Goal: Task Accomplishment & Management: Manage account settings

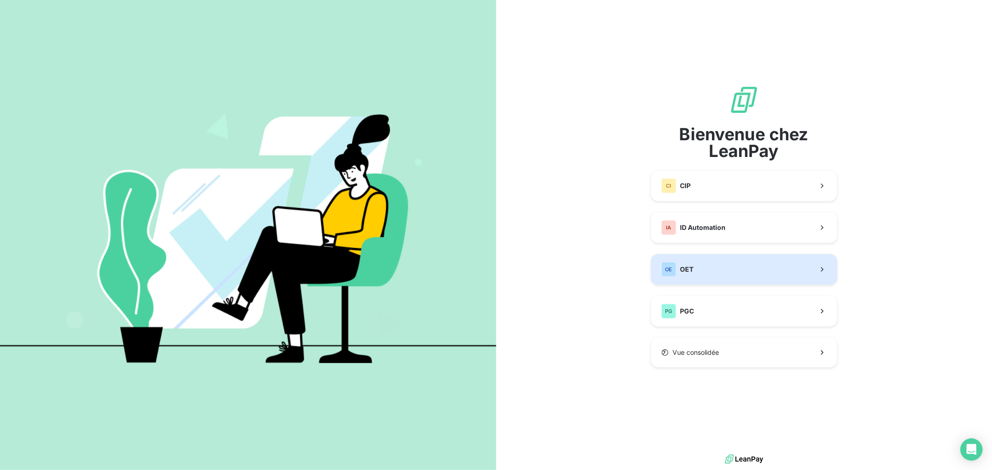
click at [752, 271] on button "OE OET" at bounding box center [744, 269] width 186 height 31
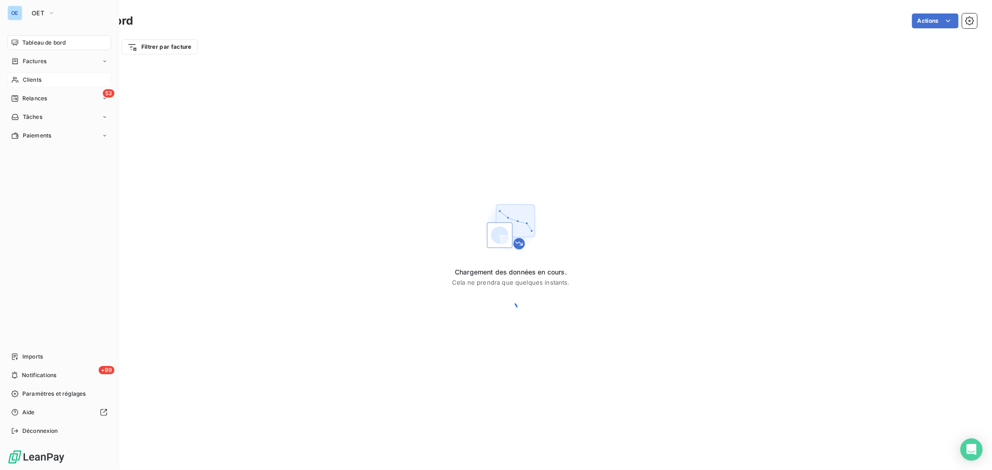
click at [29, 78] on span "Clients" at bounding box center [32, 80] width 19 height 8
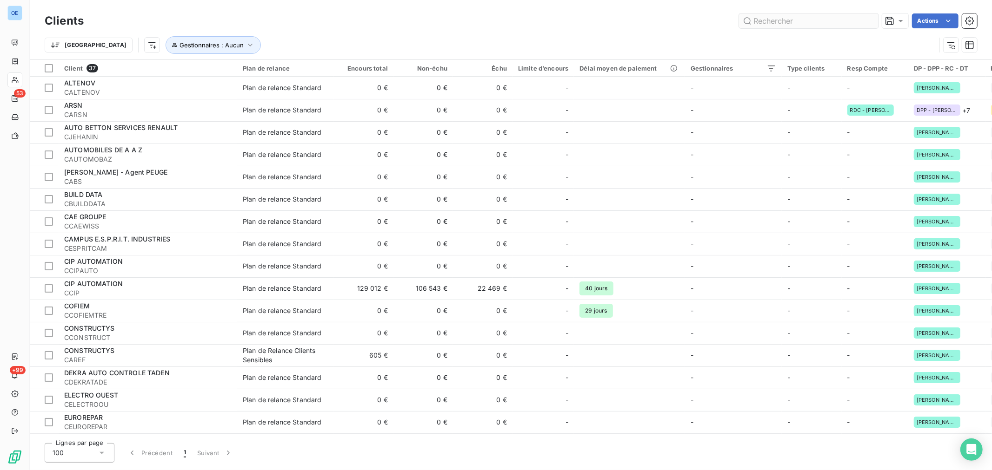
click at [777, 16] on input "text" at bounding box center [808, 20] width 139 height 15
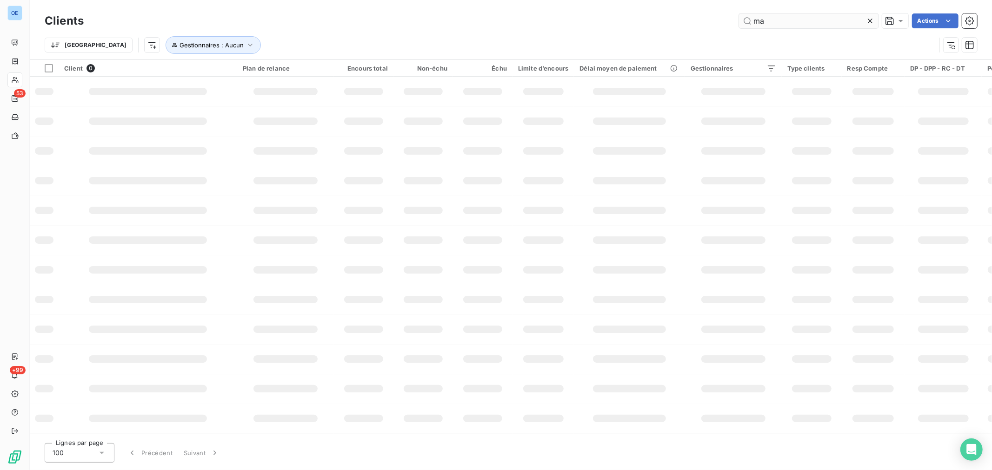
type input "m"
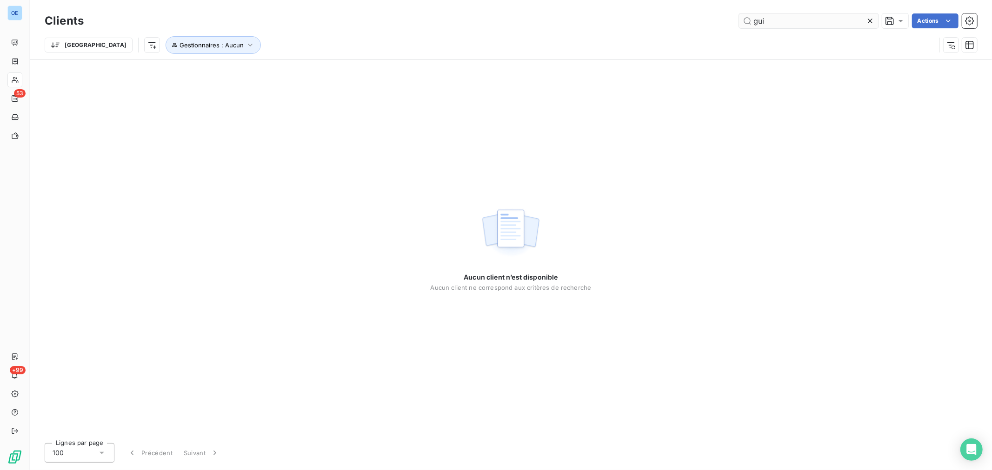
drag, startPoint x: 777, startPoint y: 25, endPoint x: 756, endPoint y: 25, distance: 20.5
click at [756, 25] on input "gui" at bounding box center [808, 20] width 139 height 15
type input "gui"
click at [245, 44] on icon "button" at bounding box center [249, 44] width 9 height 9
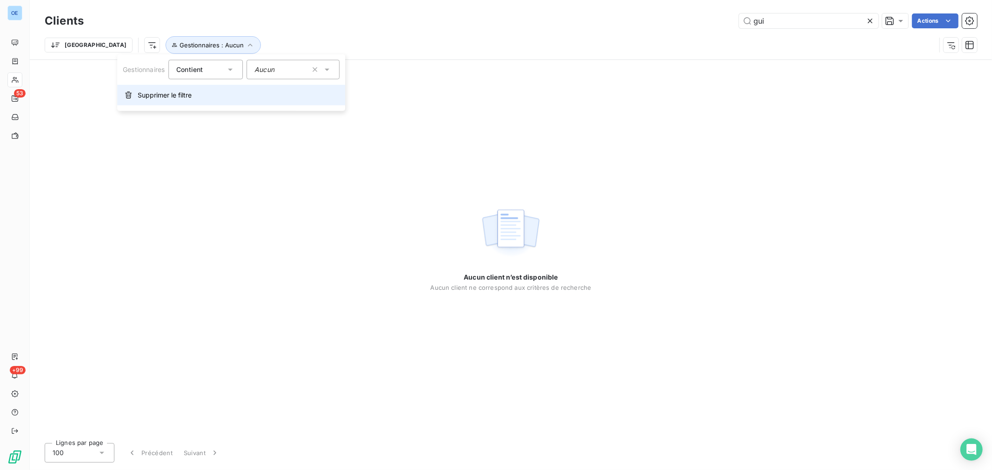
click at [182, 95] on span "Supprimer le filtre" at bounding box center [165, 95] width 54 height 9
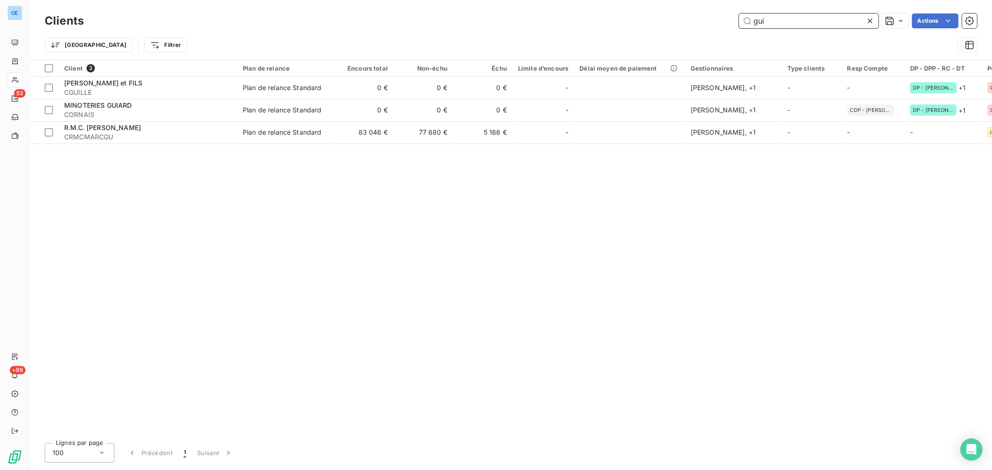
click at [783, 24] on input "gui" at bounding box center [808, 20] width 139 height 15
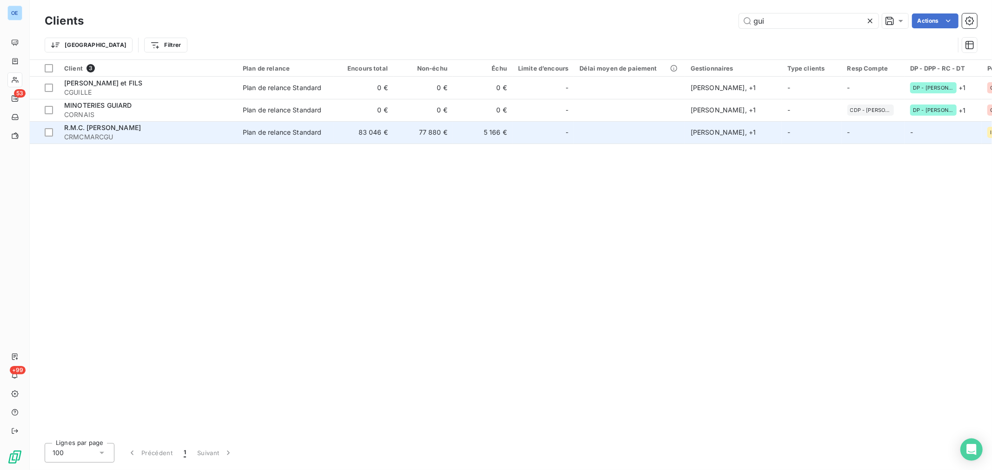
click at [652, 137] on td at bounding box center [629, 132] width 111 height 22
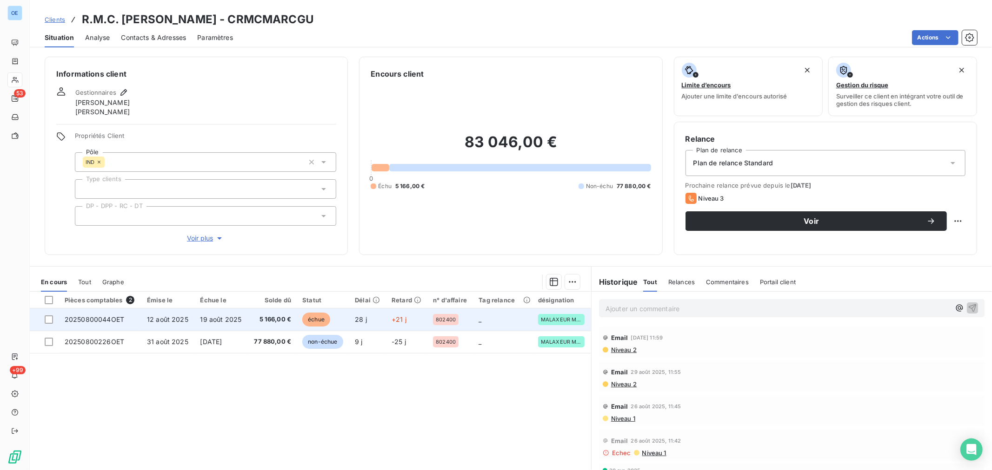
click at [330, 323] on td "échue" at bounding box center [323, 320] width 53 height 22
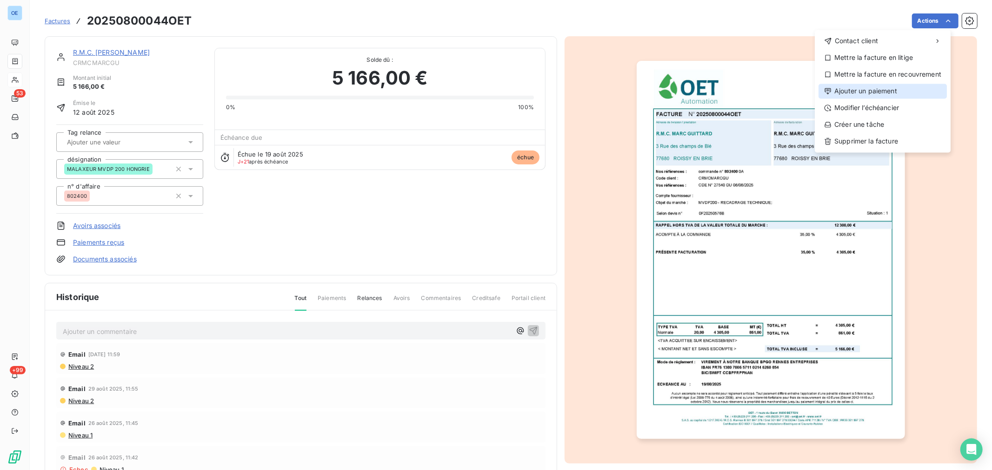
click at [907, 94] on div "Ajouter un paiement" at bounding box center [882, 91] width 128 height 15
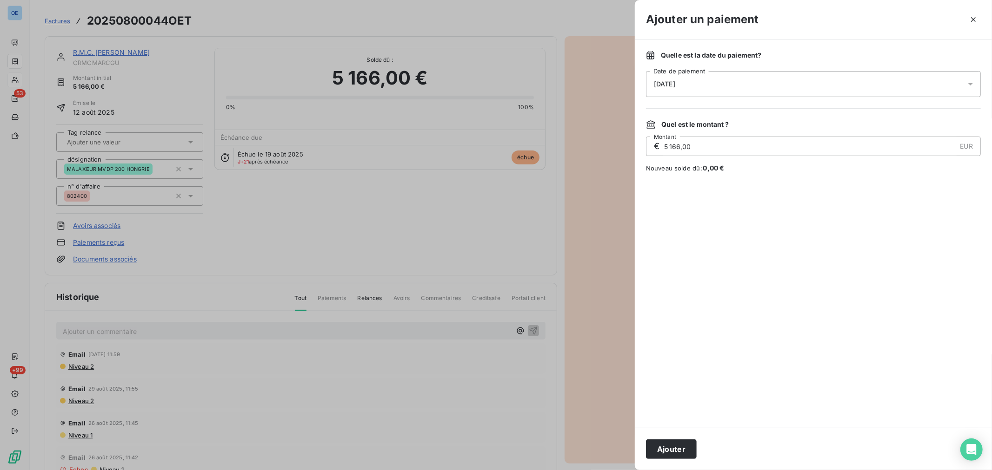
click at [967, 83] on icon at bounding box center [969, 83] width 9 height 9
click at [707, 184] on button "10" at bounding box center [710, 180] width 19 height 19
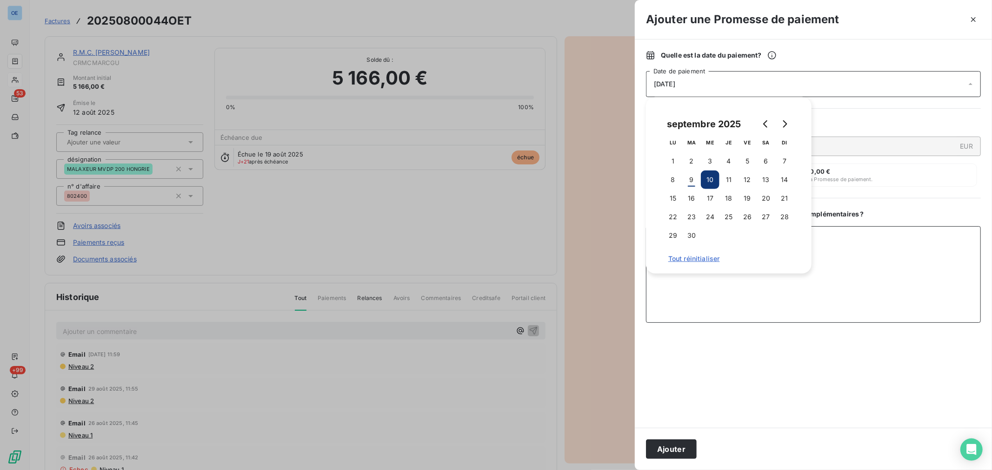
click at [803, 280] on textarea "Ajouter un commentaire ( facultatif )" at bounding box center [813, 274] width 335 height 97
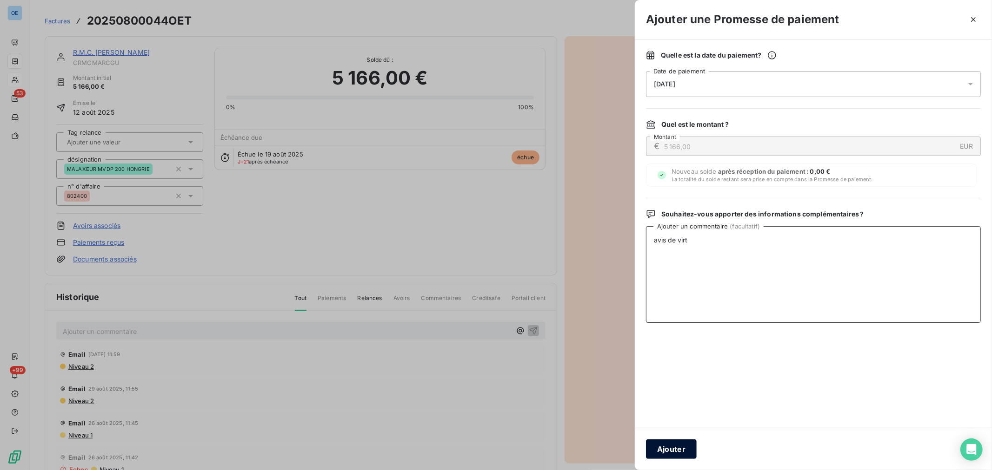
type textarea "avis de virt"
click at [685, 452] on button "Ajouter" at bounding box center [671, 450] width 51 height 20
